Goal: Navigation & Orientation: Understand site structure

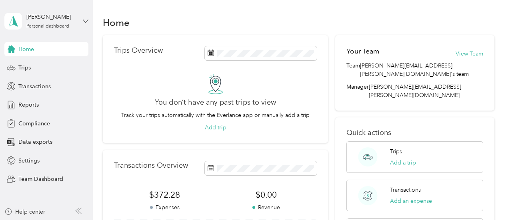
click at [86, 20] on icon at bounding box center [86, 21] width 6 height 6
click at [46, 63] on div "Team dashboard" at bounding box center [33, 66] width 43 height 8
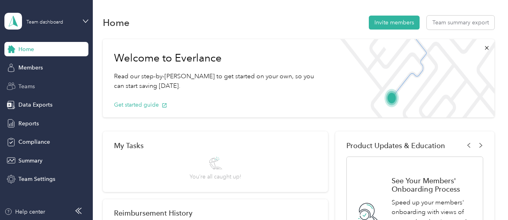
click at [31, 89] on span "Teams" at bounding box center [26, 86] width 16 height 8
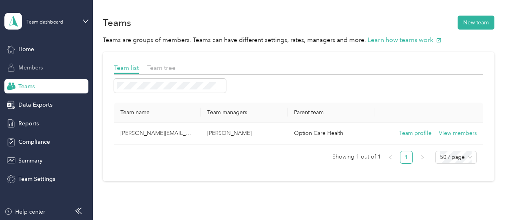
click at [38, 68] on span "Members" at bounding box center [30, 68] width 24 height 8
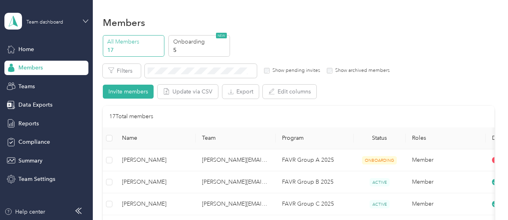
click at [85, 20] on icon at bounding box center [86, 21] width 6 height 6
click at [45, 62] on div "Team dashboard" at bounding box center [34, 64] width 44 height 8
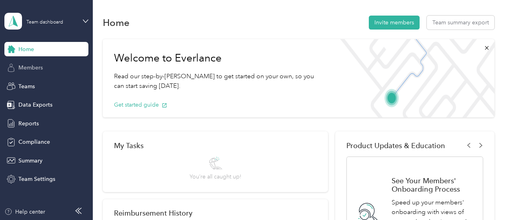
click at [33, 66] on span "Members" at bounding box center [30, 68] width 24 height 8
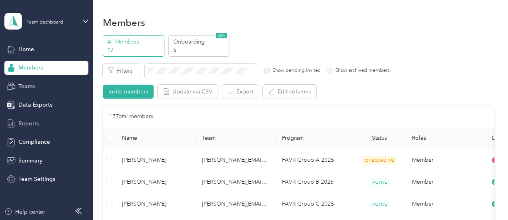
click at [28, 122] on span "Reports" at bounding box center [28, 124] width 20 height 8
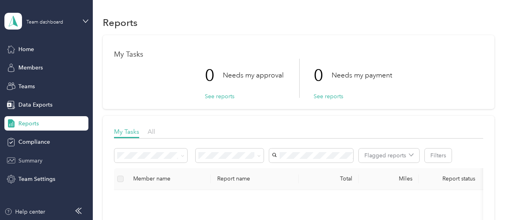
click at [32, 162] on span "Summary" at bounding box center [30, 161] width 24 height 8
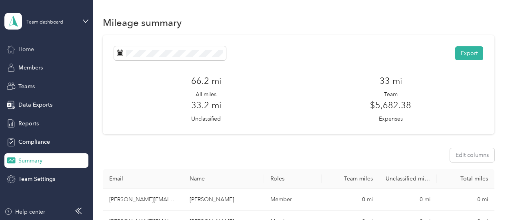
click at [14, 49] on icon at bounding box center [11, 49] width 9 height 9
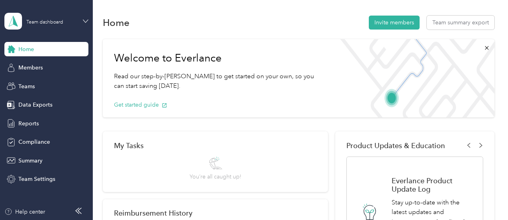
click at [86, 18] on icon at bounding box center [86, 21] width 6 height 6
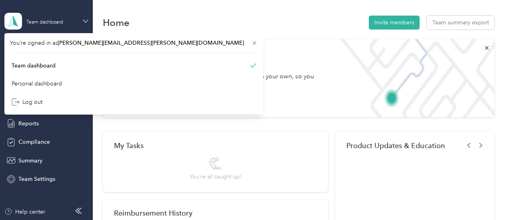
click at [86, 18] on icon at bounding box center [86, 21] width 6 height 6
